Goal: Find specific page/section: Find specific page/section

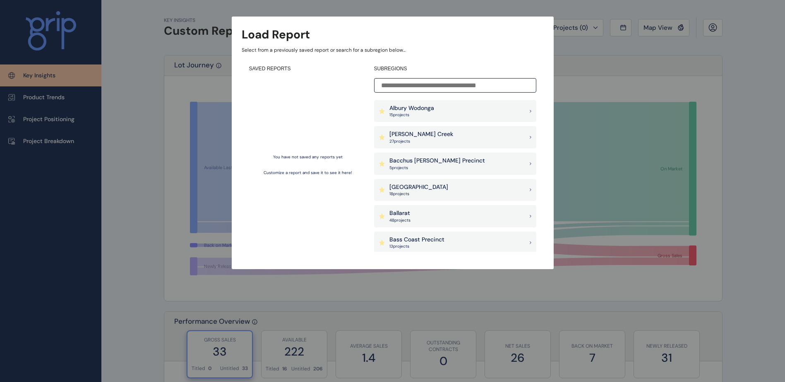
click at [437, 84] on input at bounding box center [455, 85] width 162 height 14
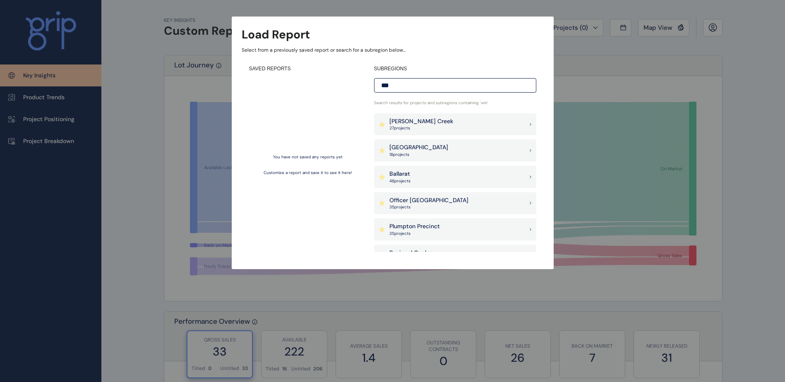
type input "***"
click at [428, 150] on p "[GEOGRAPHIC_DATA]" at bounding box center [418, 148] width 59 height 8
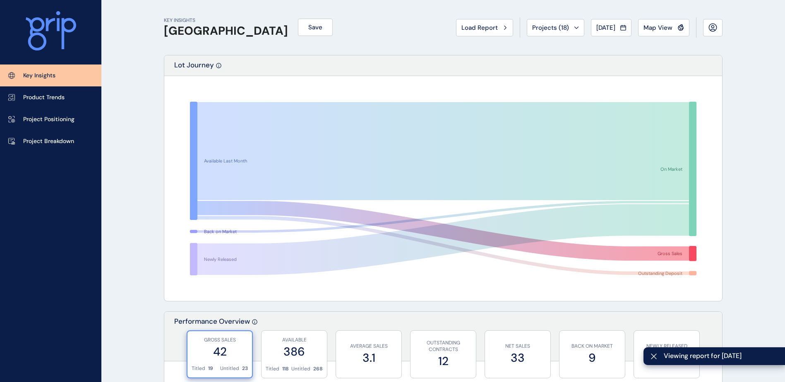
scroll to position [414, 0]
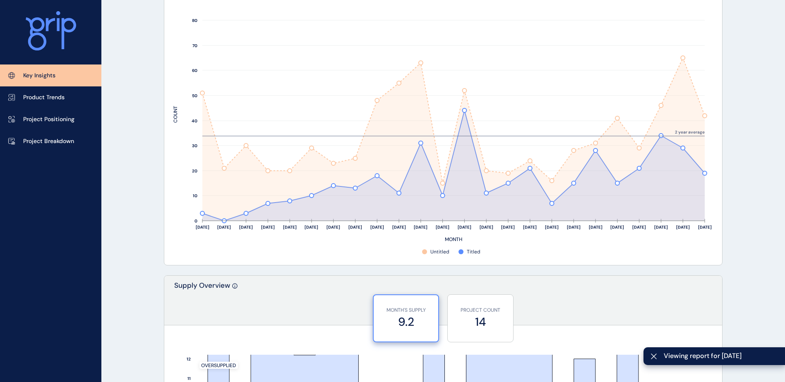
click at [50, 120] on p "Project Positioning" at bounding box center [48, 119] width 51 height 8
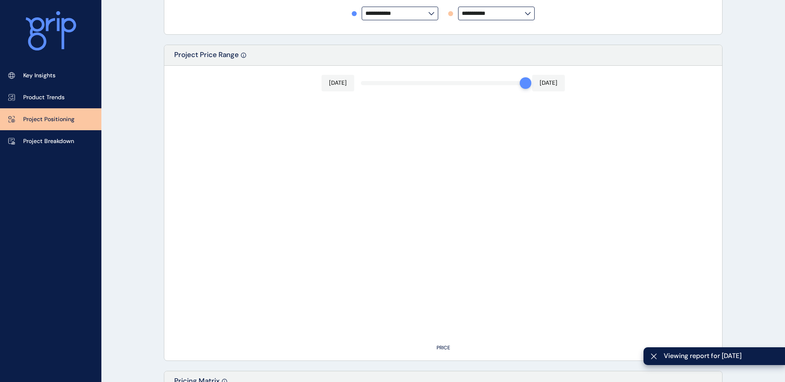
type input "**********"
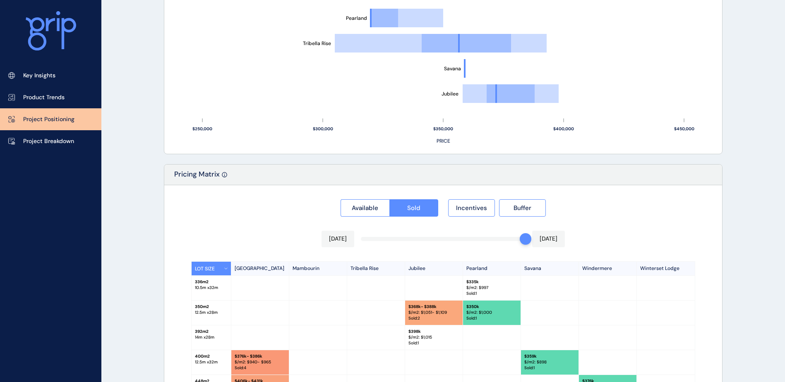
scroll to position [695, 0]
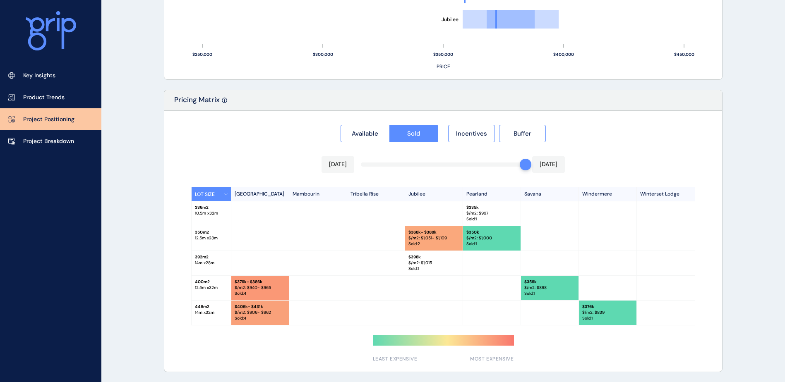
click at [368, 133] on span "Available" at bounding box center [365, 133] width 26 height 8
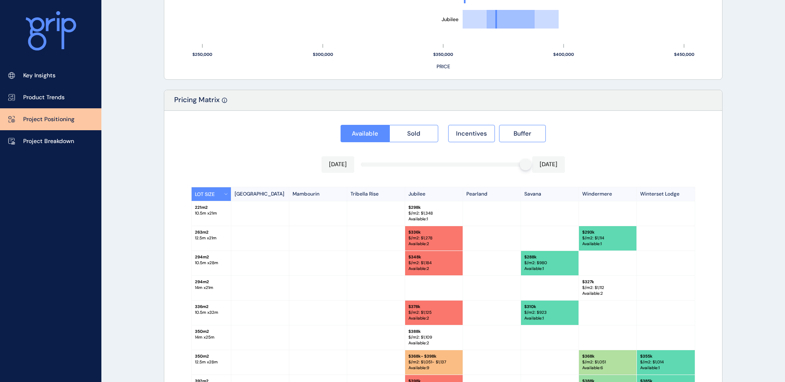
click at [466, 135] on span "Incentives" at bounding box center [471, 133] width 31 height 8
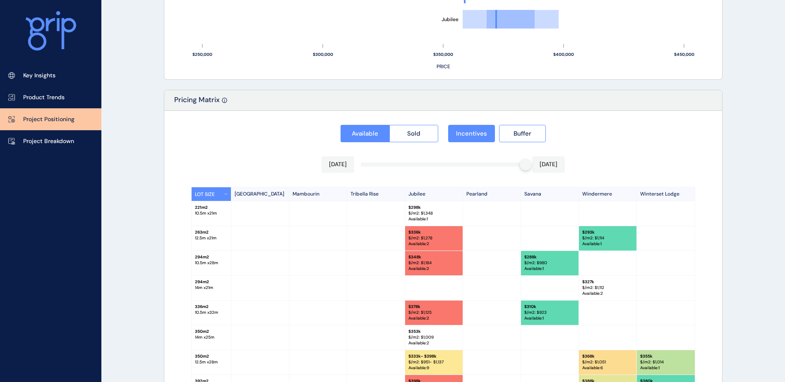
click at [505, 135] on button "Buffer" at bounding box center [522, 133] width 47 height 17
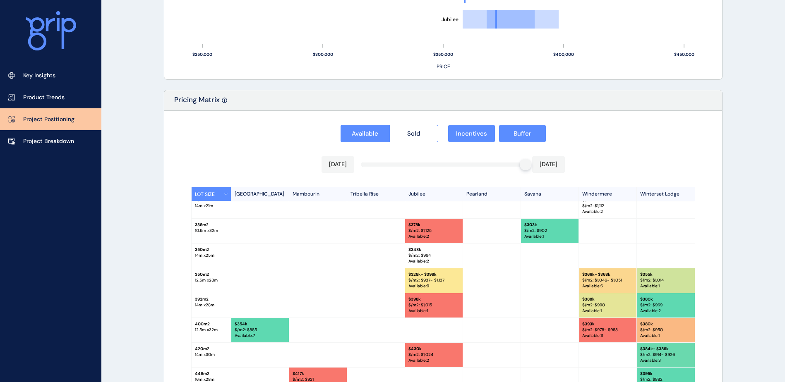
scroll to position [83, 0]
click at [472, 137] on span "Incentives" at bounding box center [471, 133] width 31 height 8
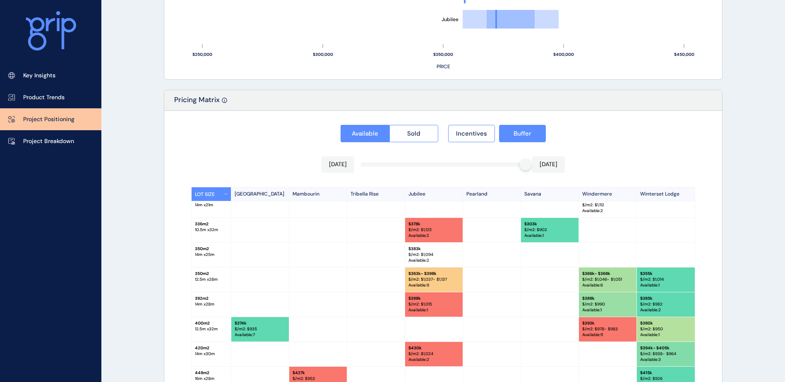
click at [521, 134] on span "Buffer" at bounding box center [522, 133] width 18 height 8
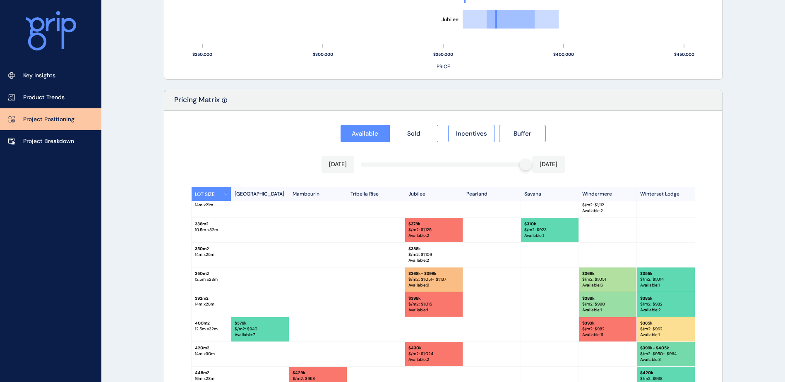
click at [403, 129] on button "Sold" at bounding box center [413, 133] width 49 height 17
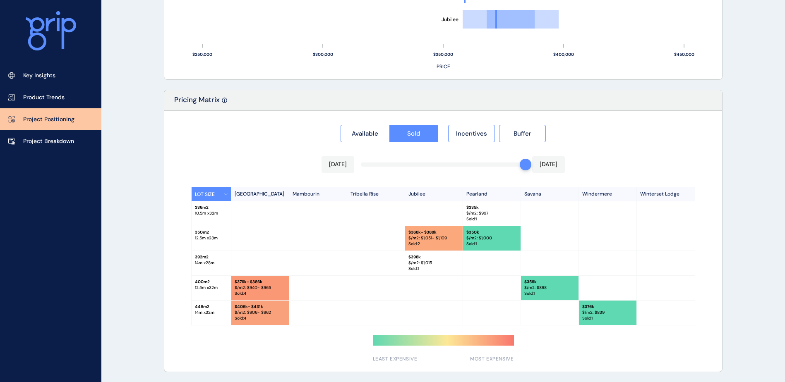
scroll to position [0, 0]
click at [356, 130] on span "Available" at bounding box center [365, 133] width 26 height 8
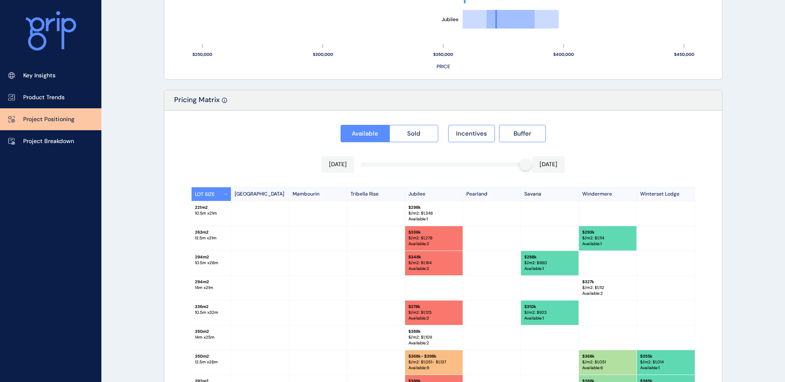
click at [468, 130] on span "Incentives" at bounding box center [471, 133] width 31 height 8
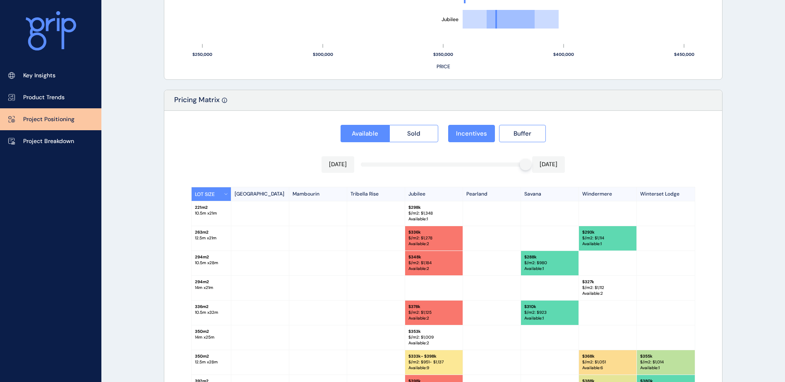
click at [522, 132] on span "Buffer" at bounding box center [522, 133] width 18 height 8
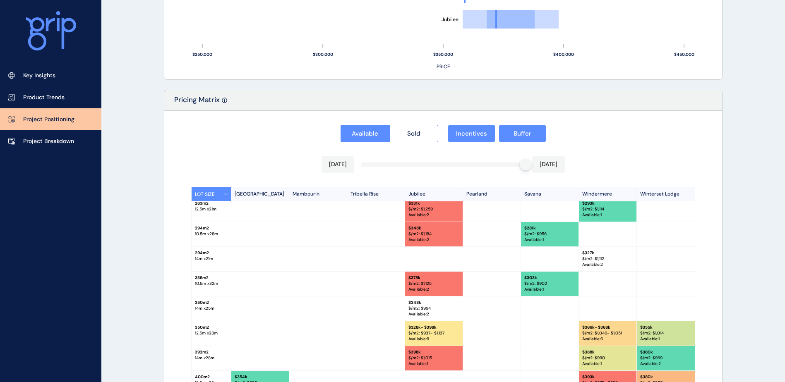
scroll to position [83, 0]
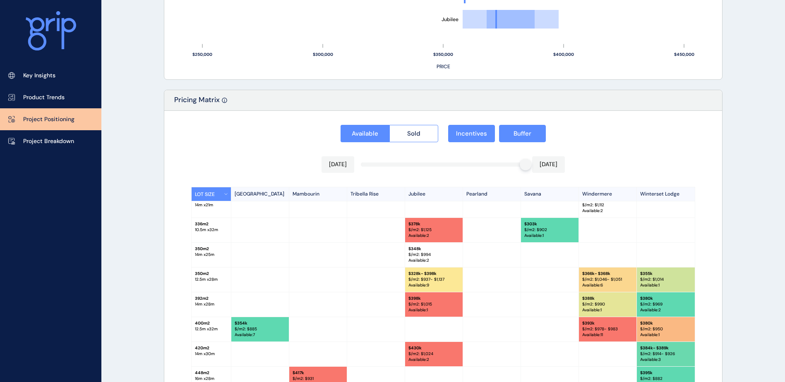
click at [411, 134] on span "Sold" at bounding box center [413, 133] width 13 height 8
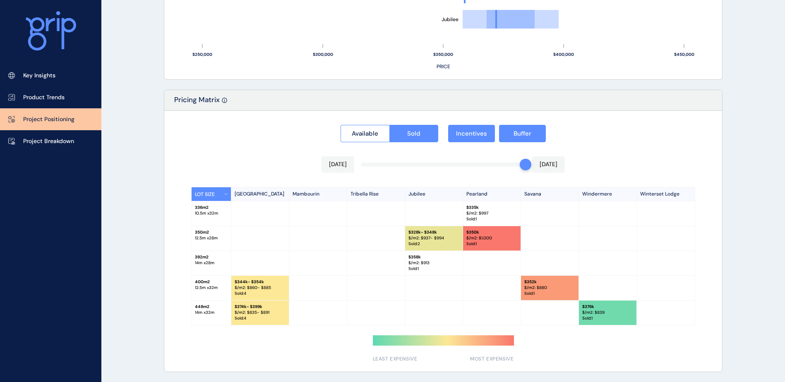
scroll to position [0, 0]
